Goal: Find specific page/section: Locate a particular part of the current website

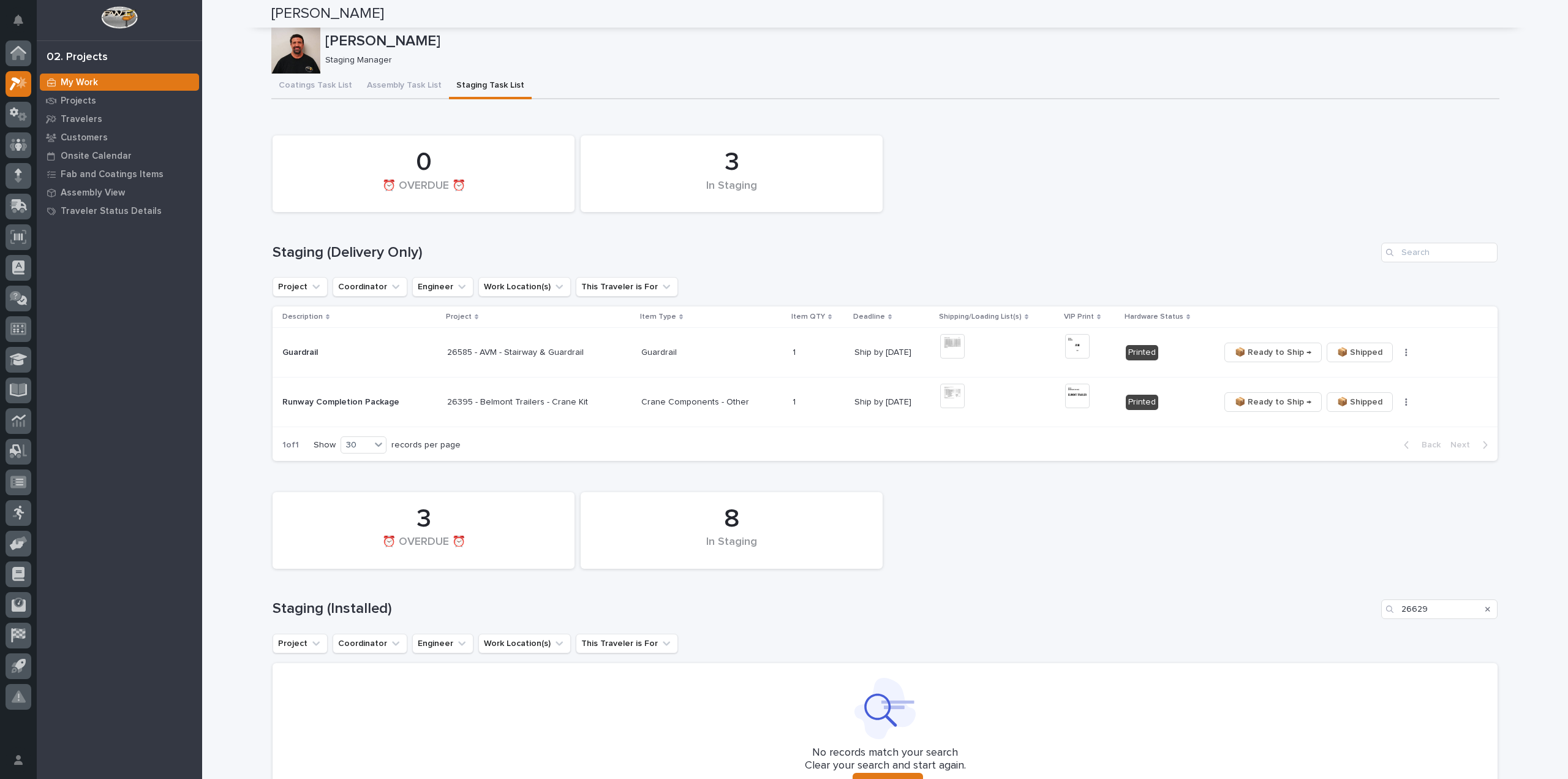
scroll to position [787, 0]
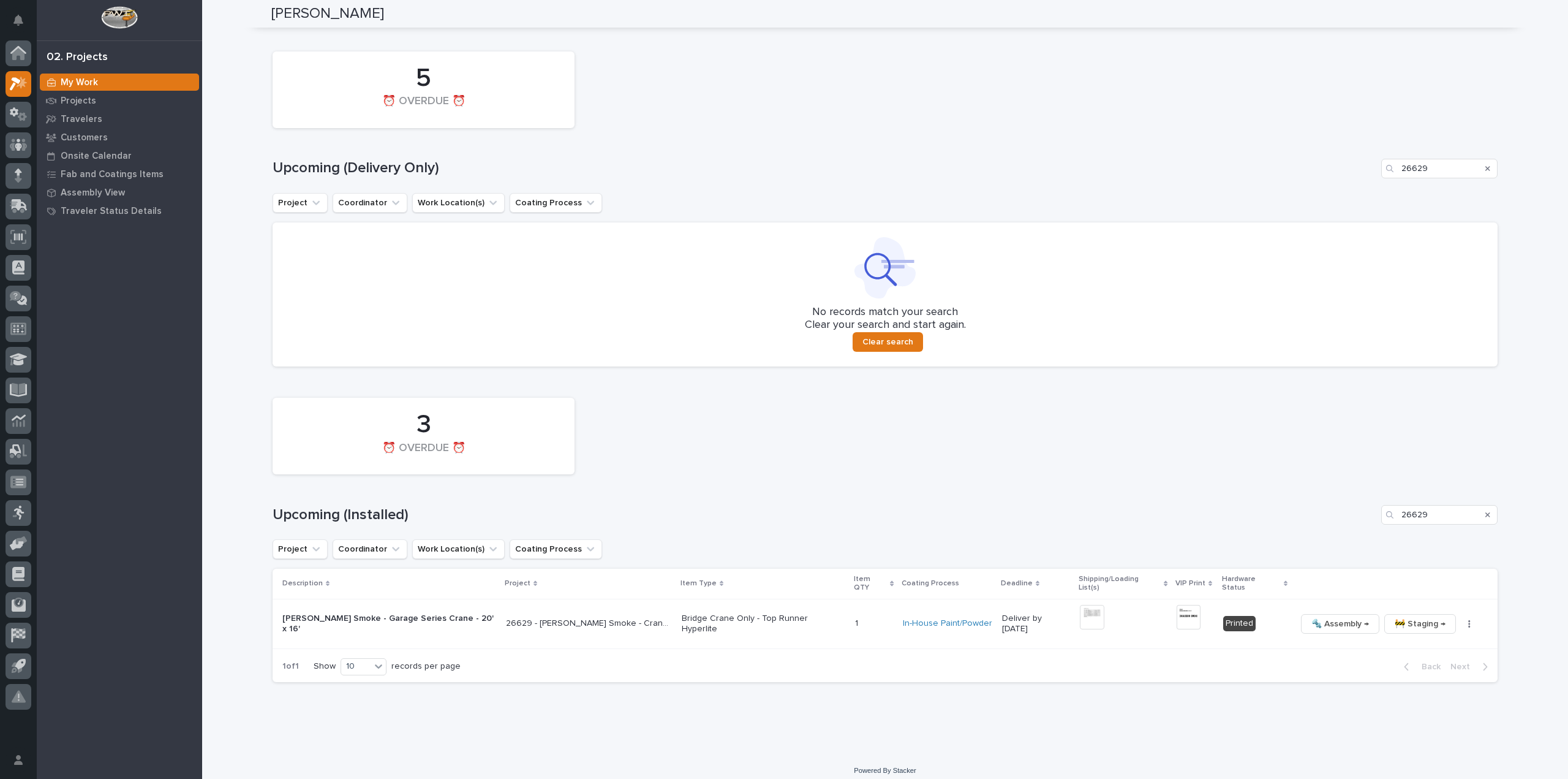
click at [1486, 169] on icon "Search" at bounding box center [1488, 169] width 5 height 5
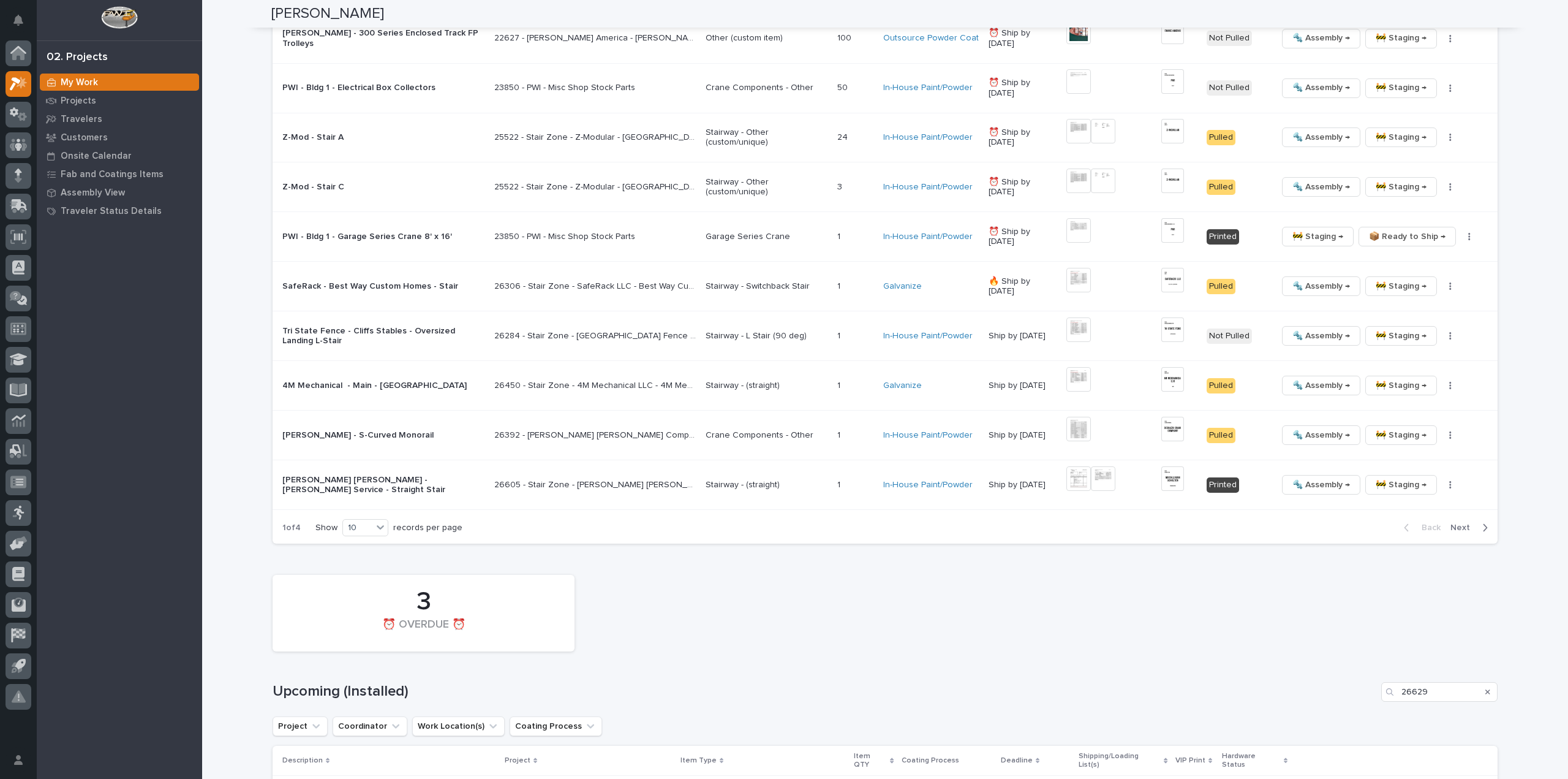
scroll to position [1032, 0]
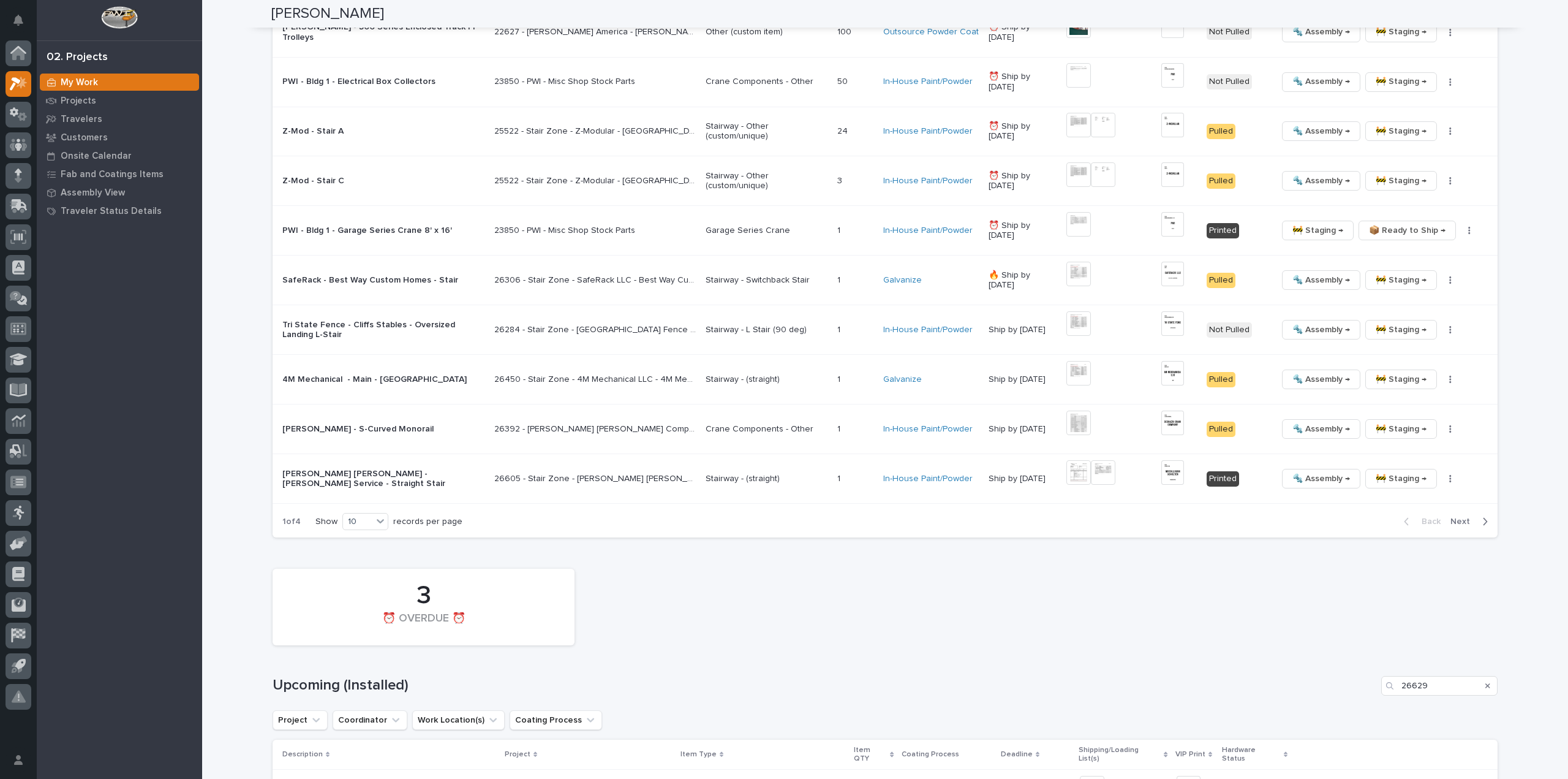
click at [1486, 682] on icon "Search" at bounding box center [1488, 685] width 5 height 8
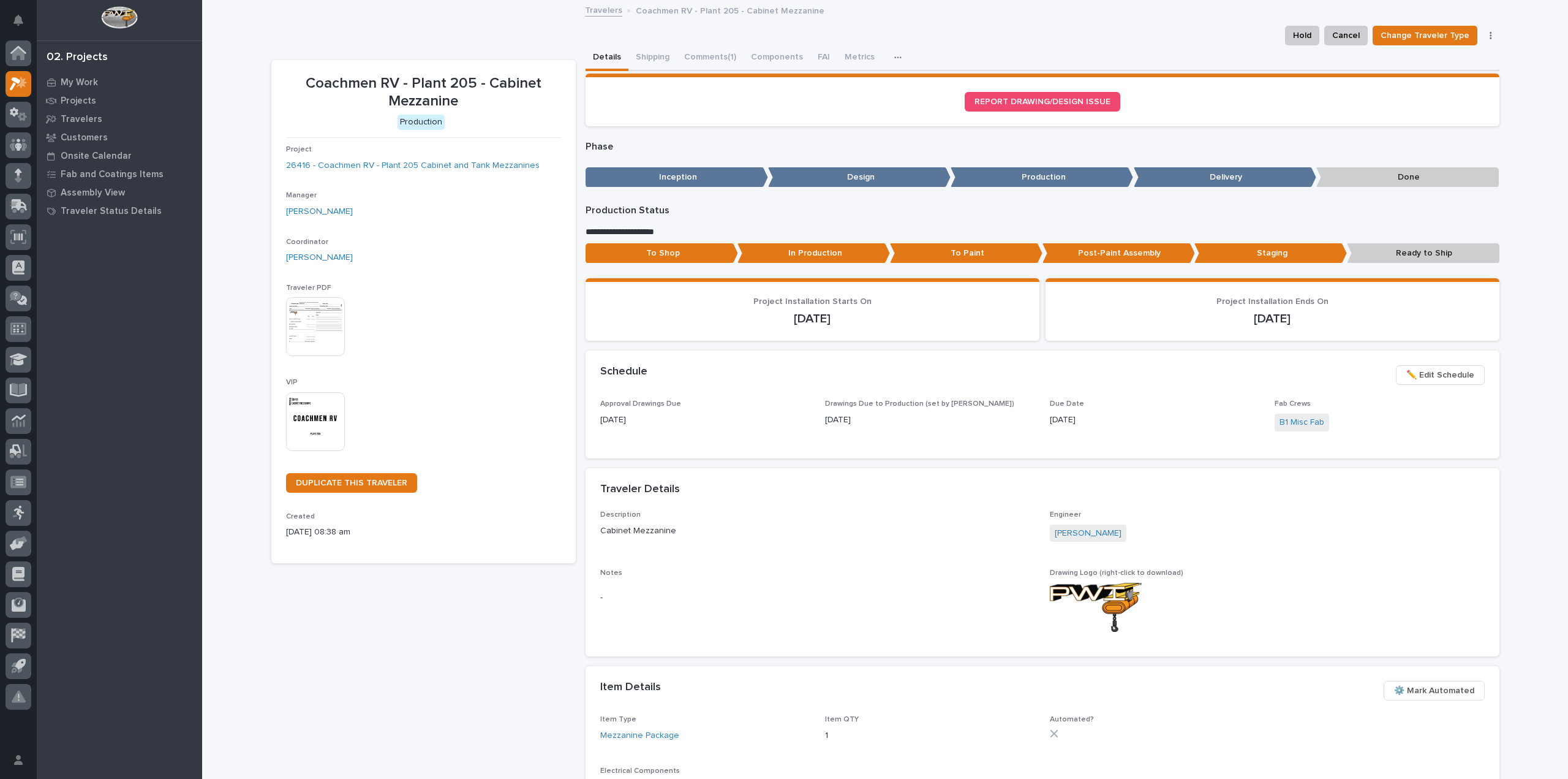
click at [318, 441] on img at bounding box center [316, 421] width 59 height 59
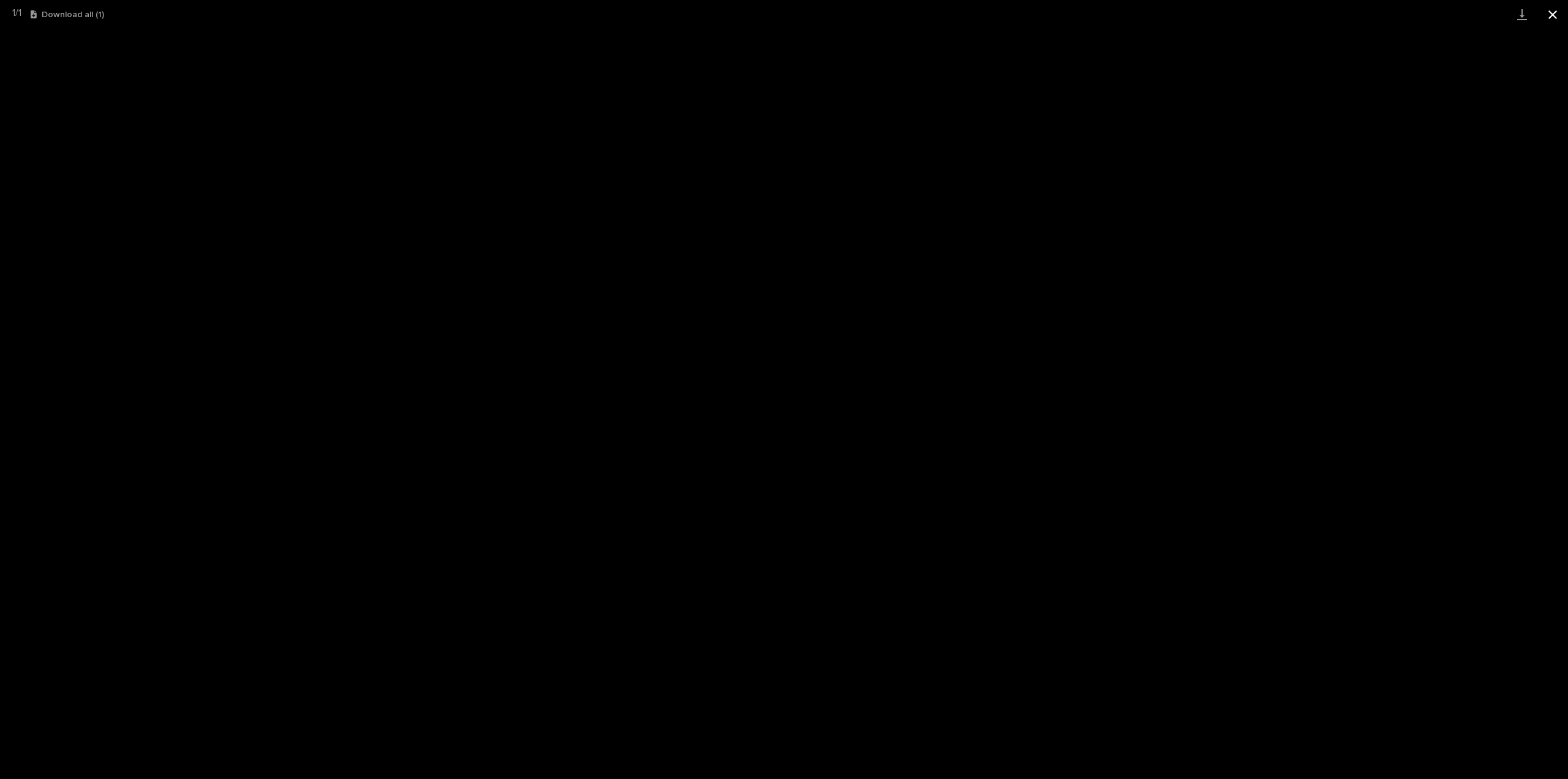
click at [1556, 15] on button "Close gallery" at bounding box center [1553, 14] width 30 height 29
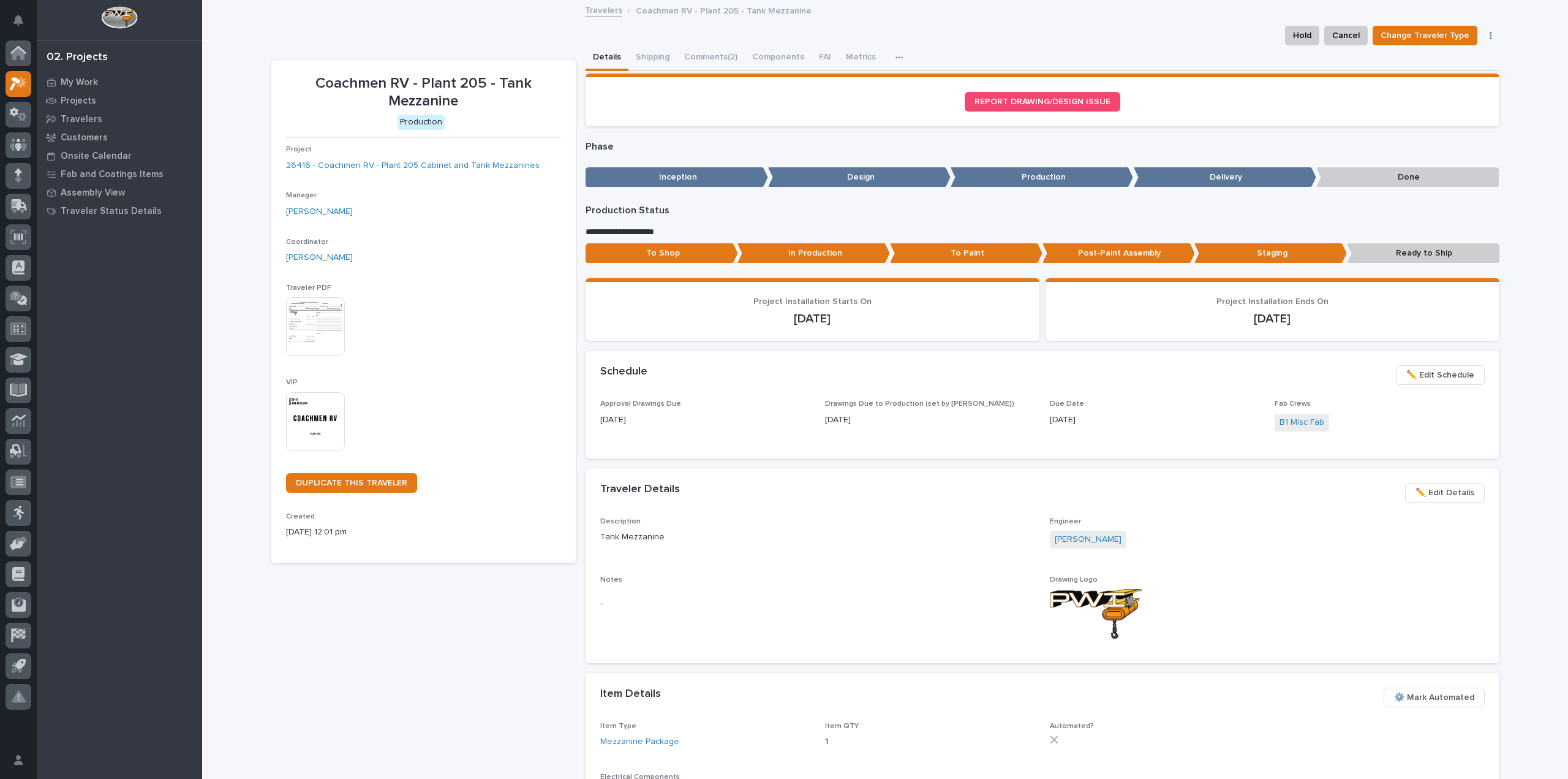
click at [307, 413] on img at bounding box center [316, 421] width 59 height 59
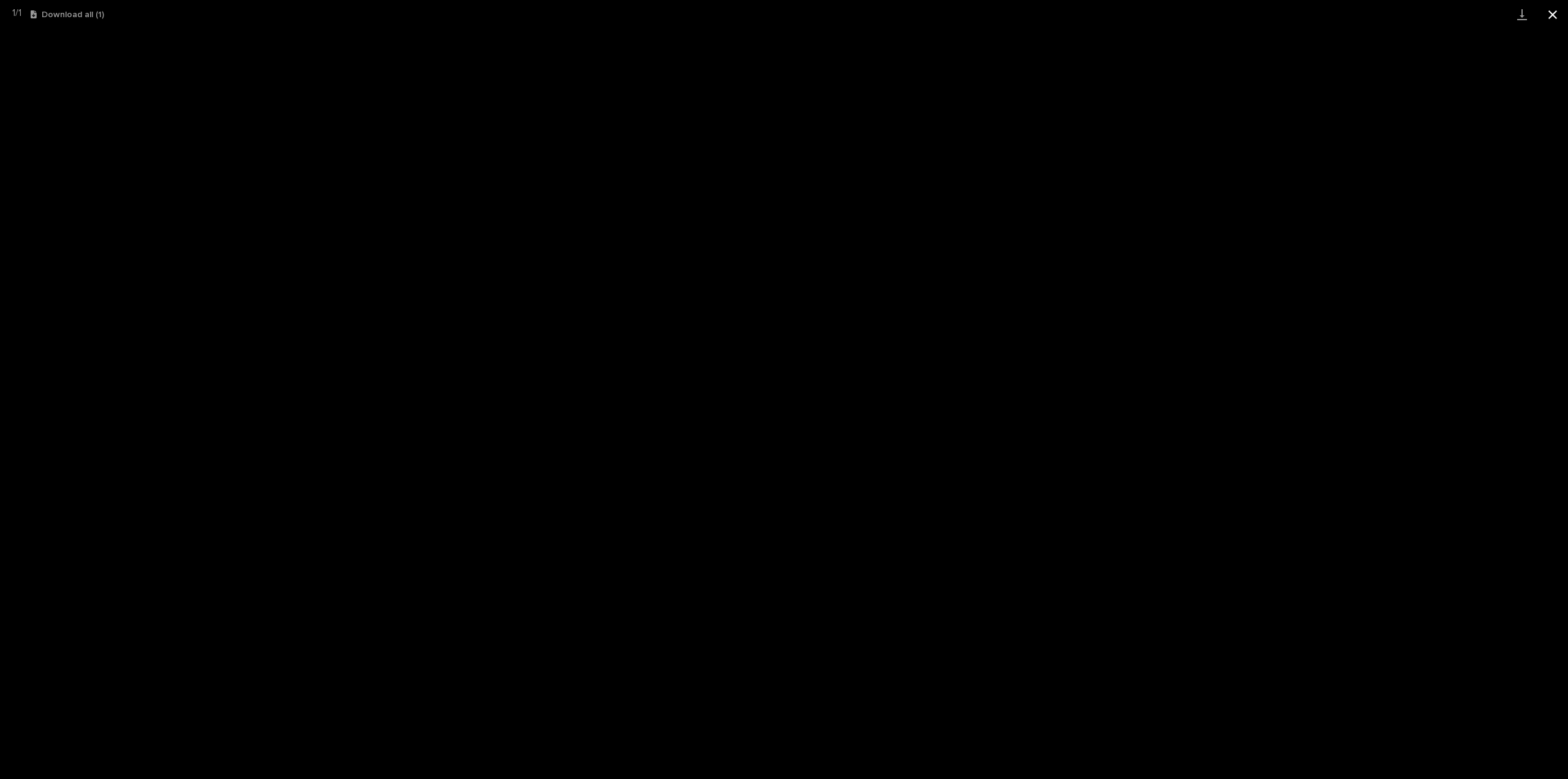
click at [1546, 14] on button "Close gallery" at bounding box center [1553, 14] width 30 height 29
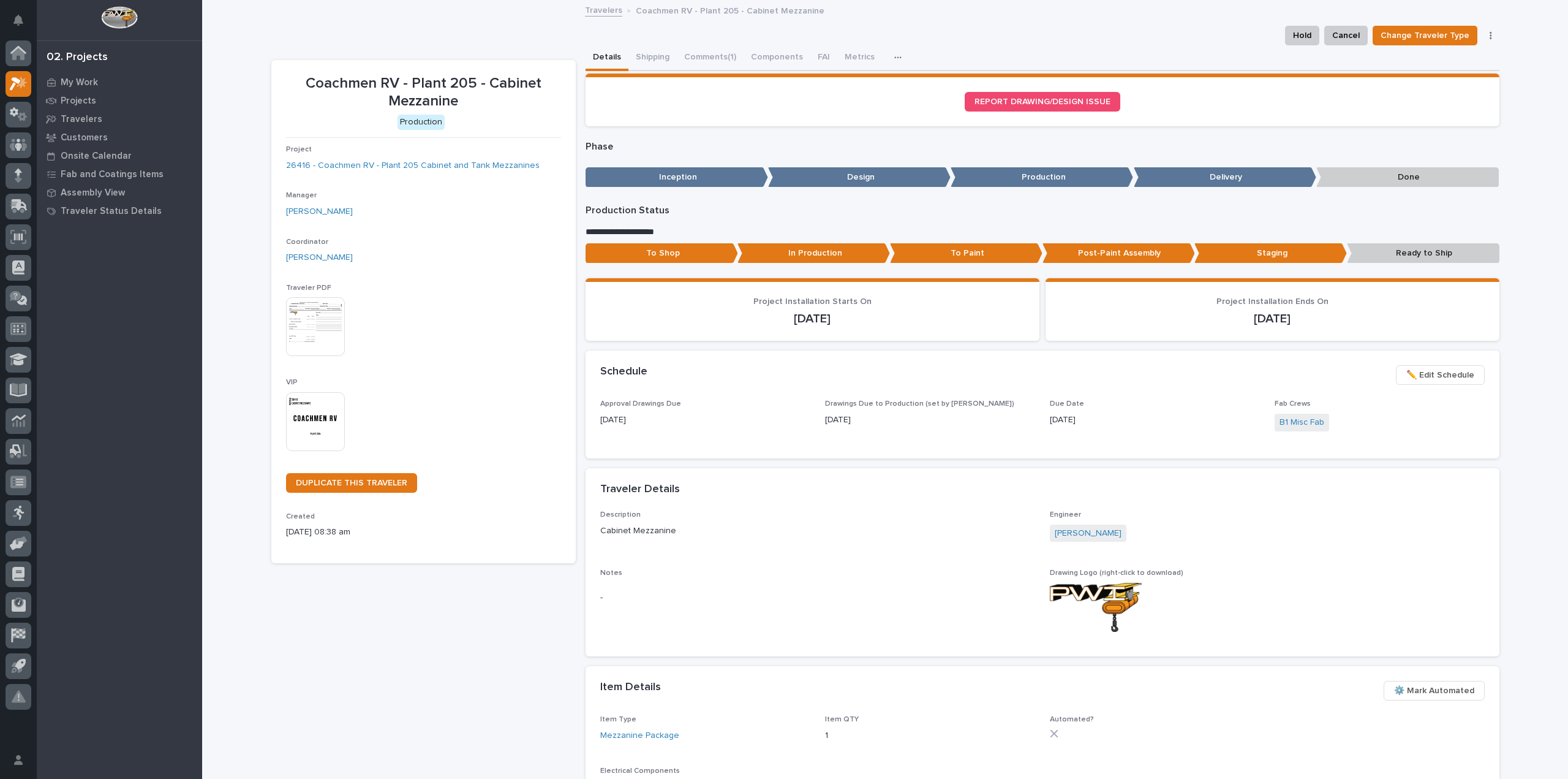
click at [330, 437] on img at bounding box center [316, 421] width 59 height 59
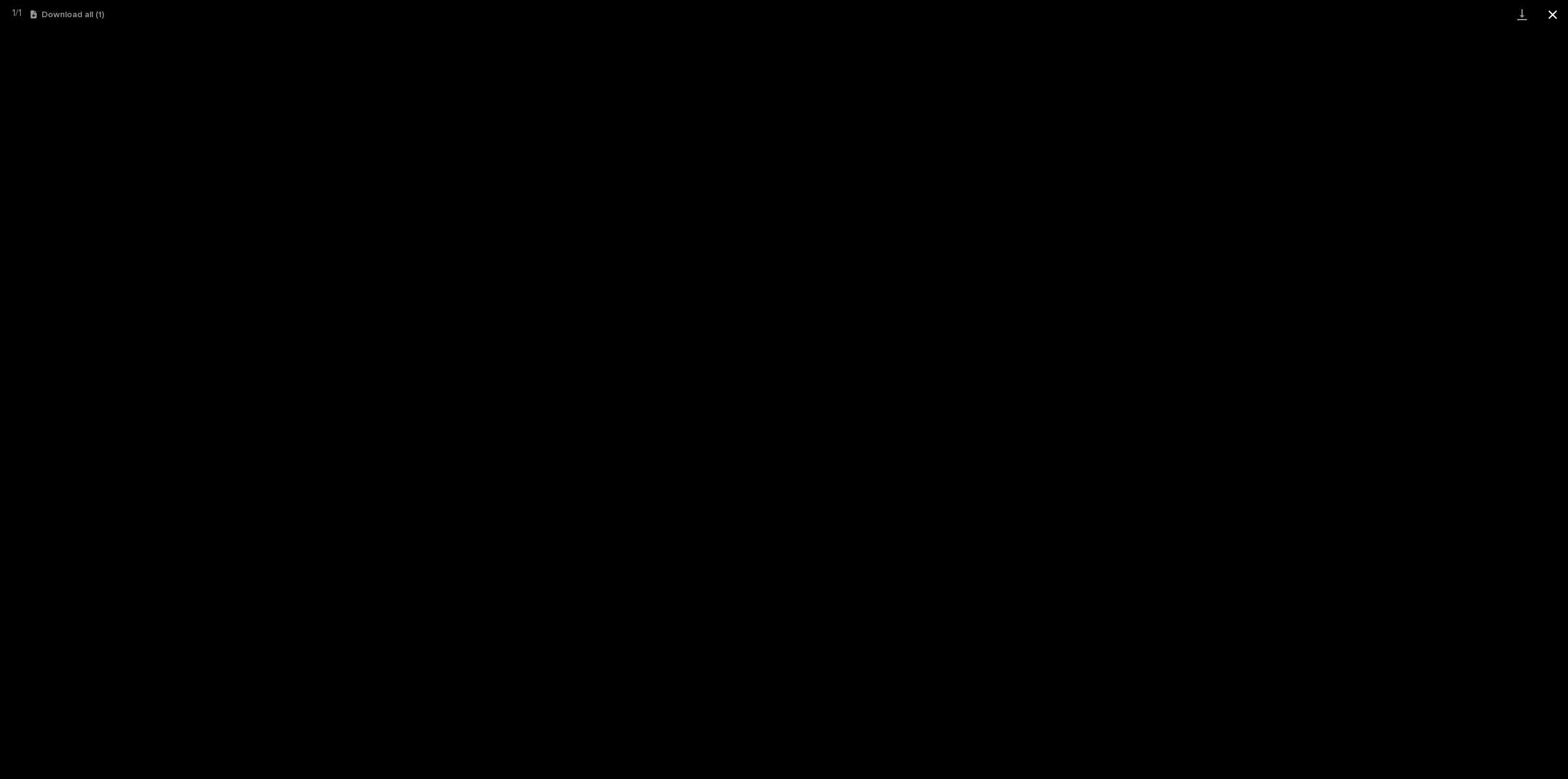
click at [1552, 15] on button "Close gallery" at bounding box center [1553, 14] width 30 height 29
